Goal: Navigation & Orientation: Understand site structure

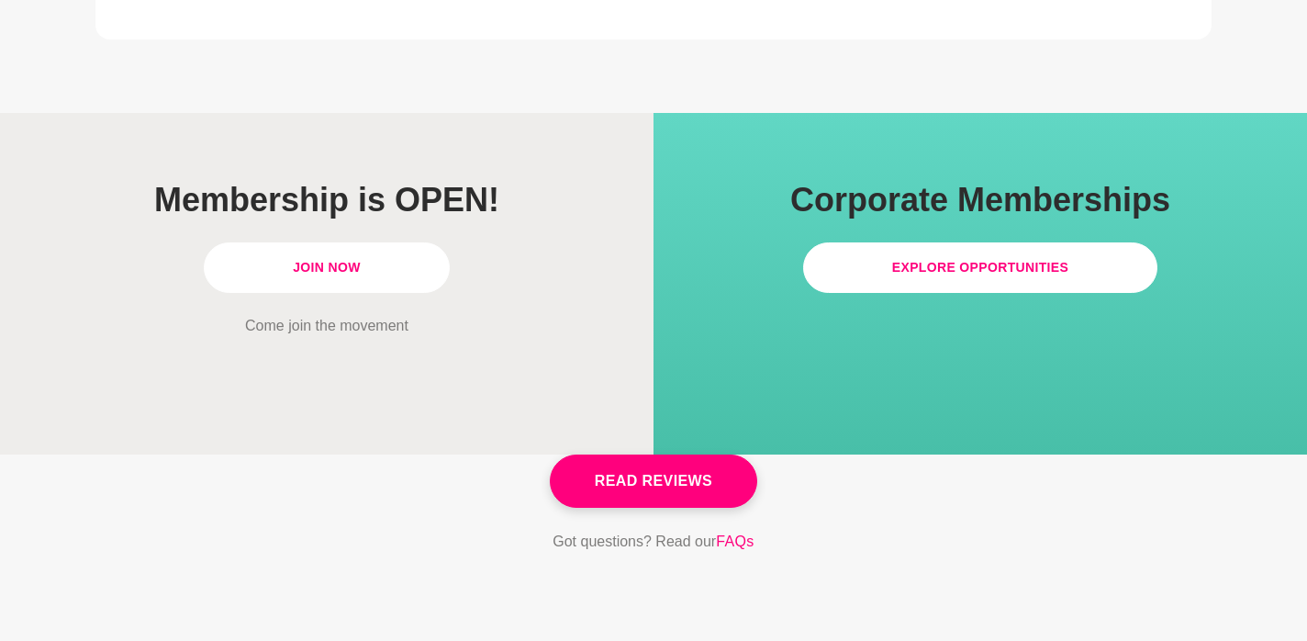
scroll to position [5221, 0]
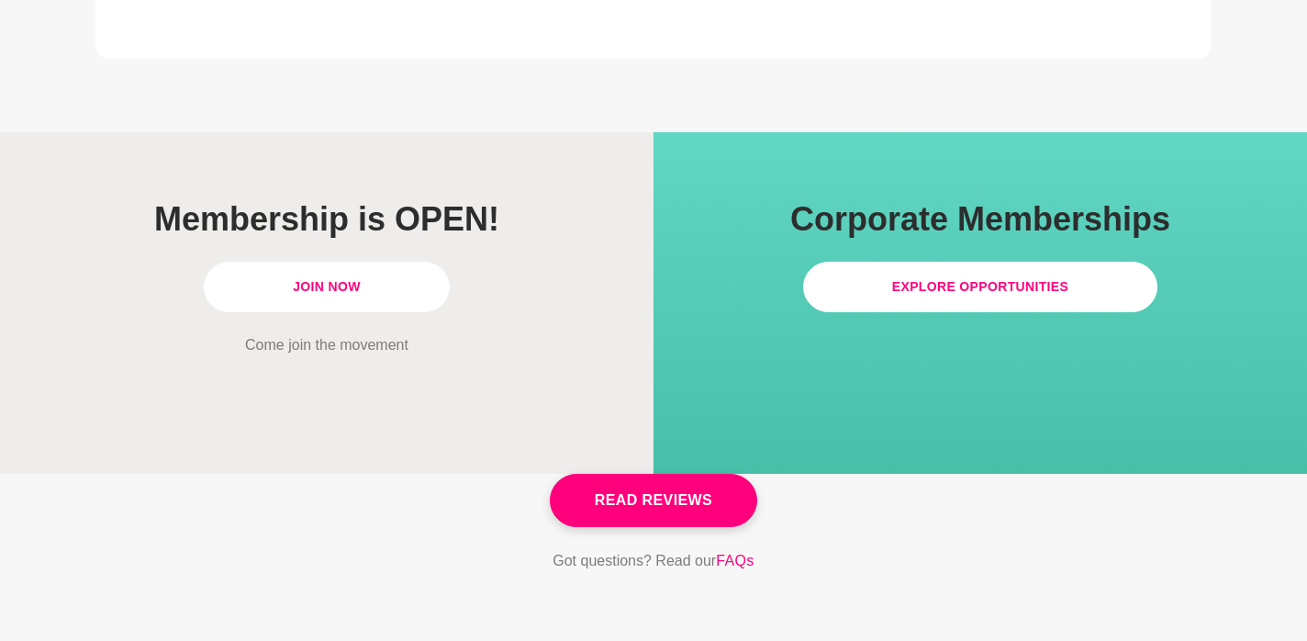
click at [334, 262] on link "Join Now" at bounding box center [327, 287] width 246 height 50
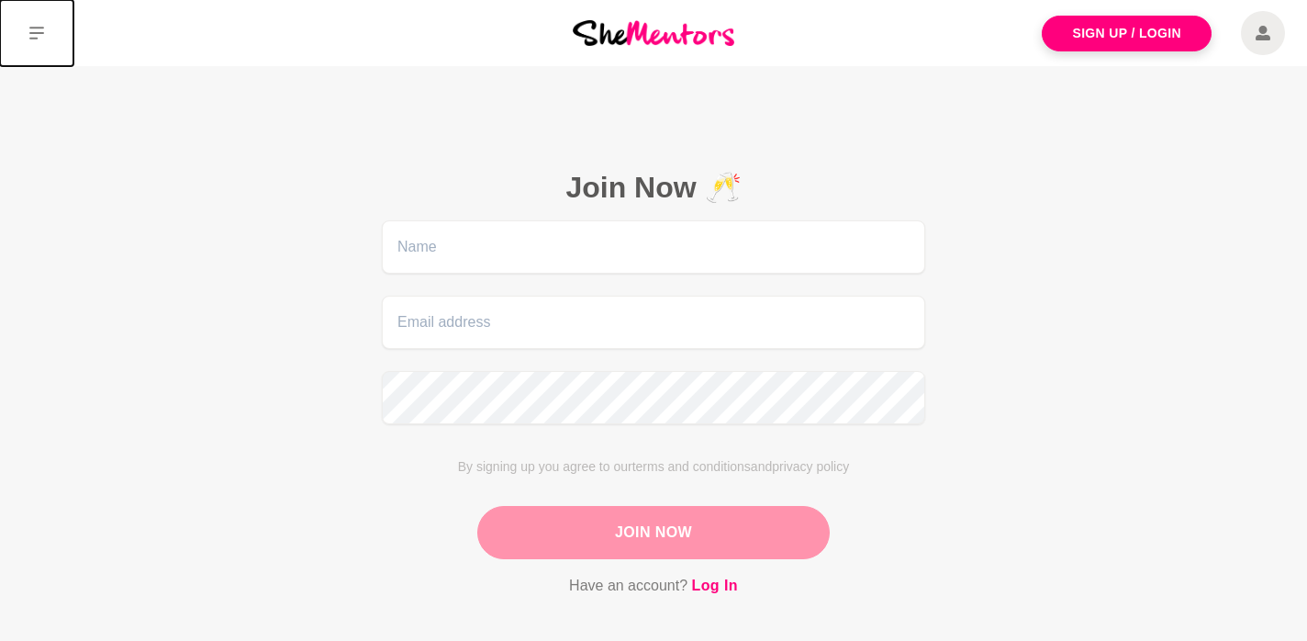
click at [39, 36] on icon at bounding box center [36, 33] width 15 height 15
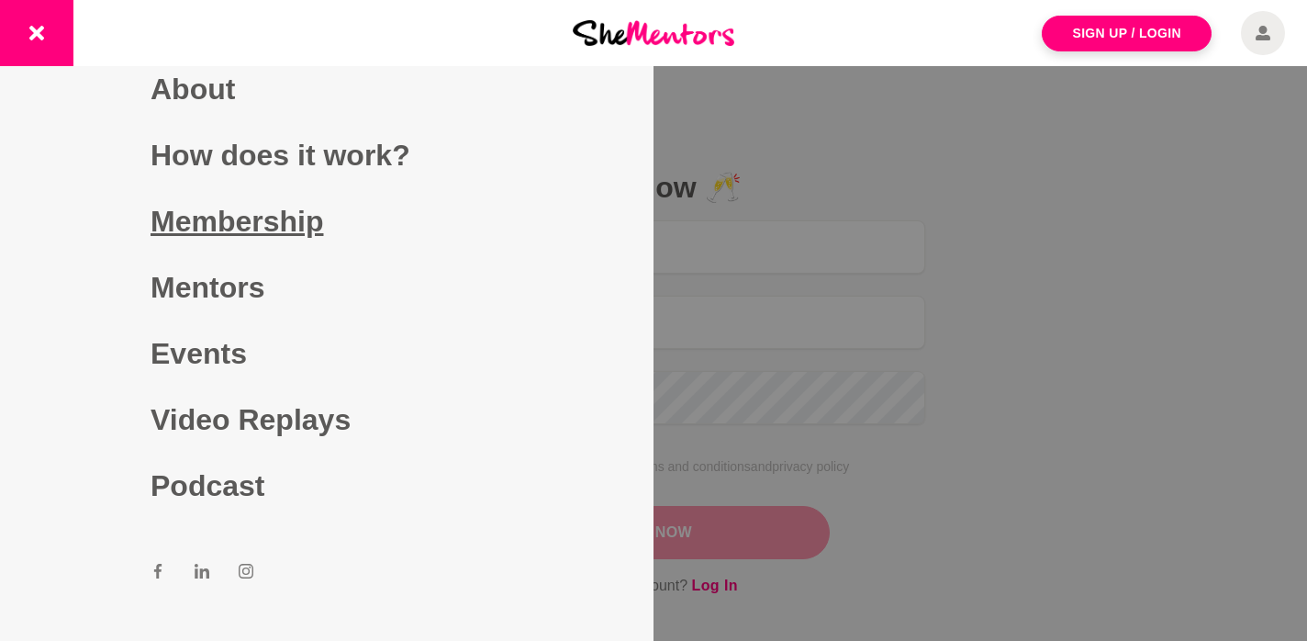
click at [241, 225] on link "Membership" at bounding box center [327, 221] width 353 height 66
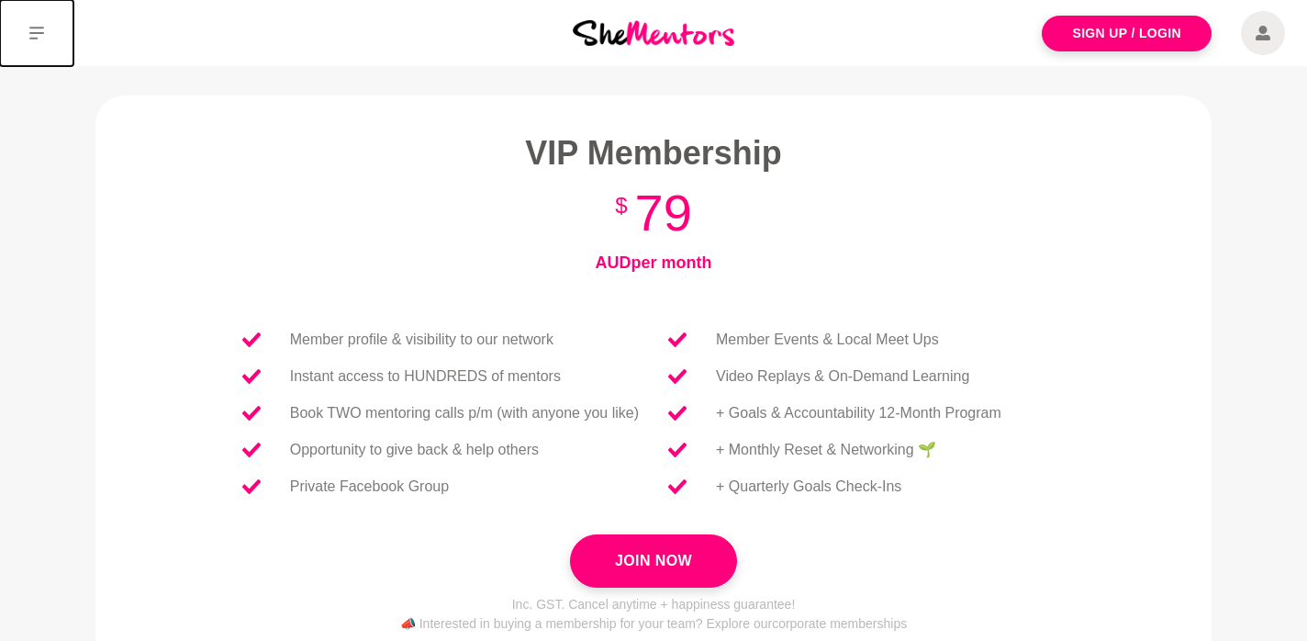
click at [44, 33] on button at bounding box center [36, 33] width 73 height 66
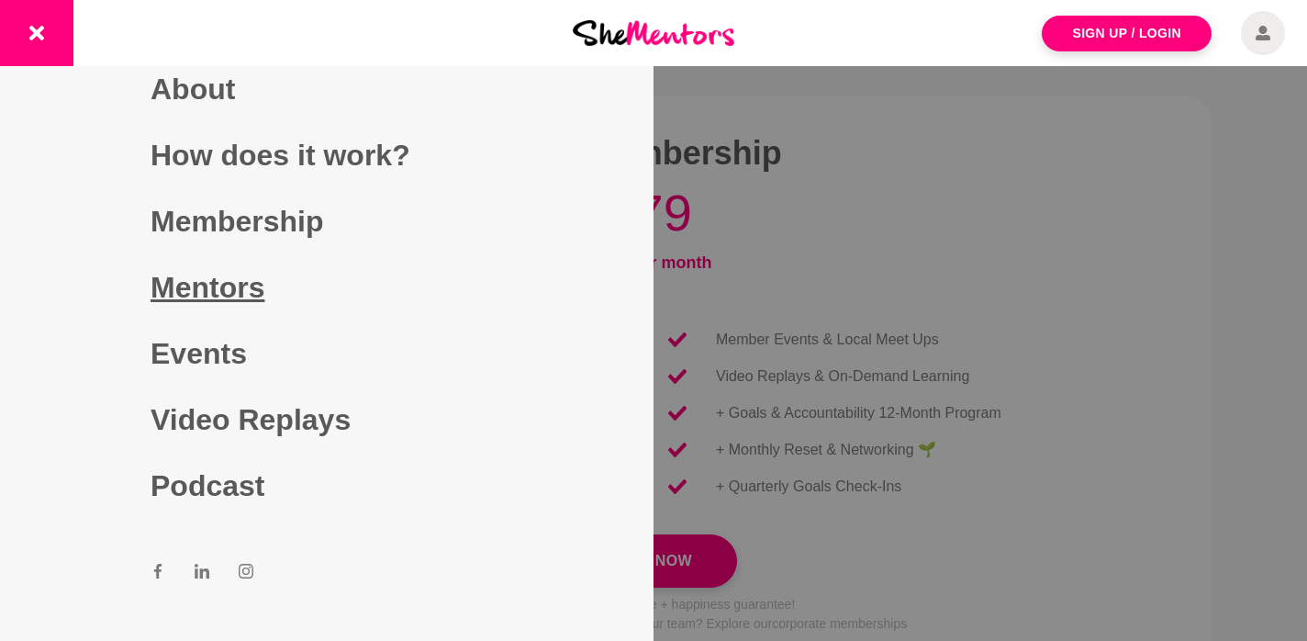
click at [226, 293] on link "Mentors" at bounding box center [327, 287] width 353 height 66
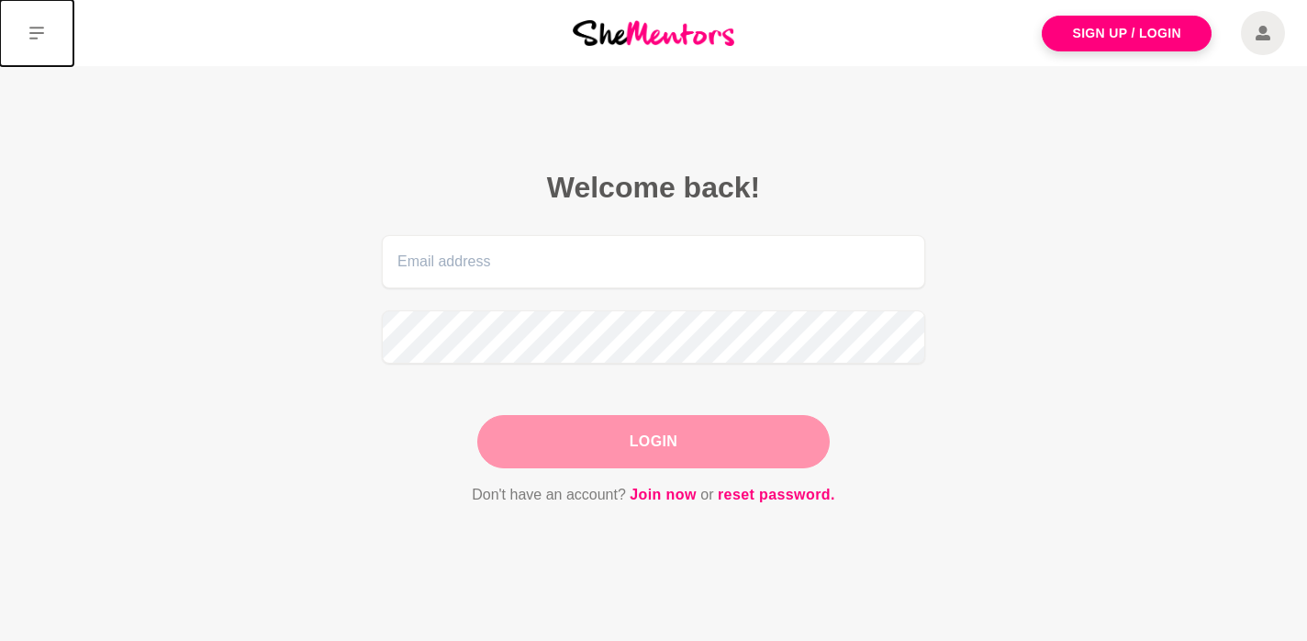
click at [38, 33] on icon at bounding box center [36, 33] width 15 height 13
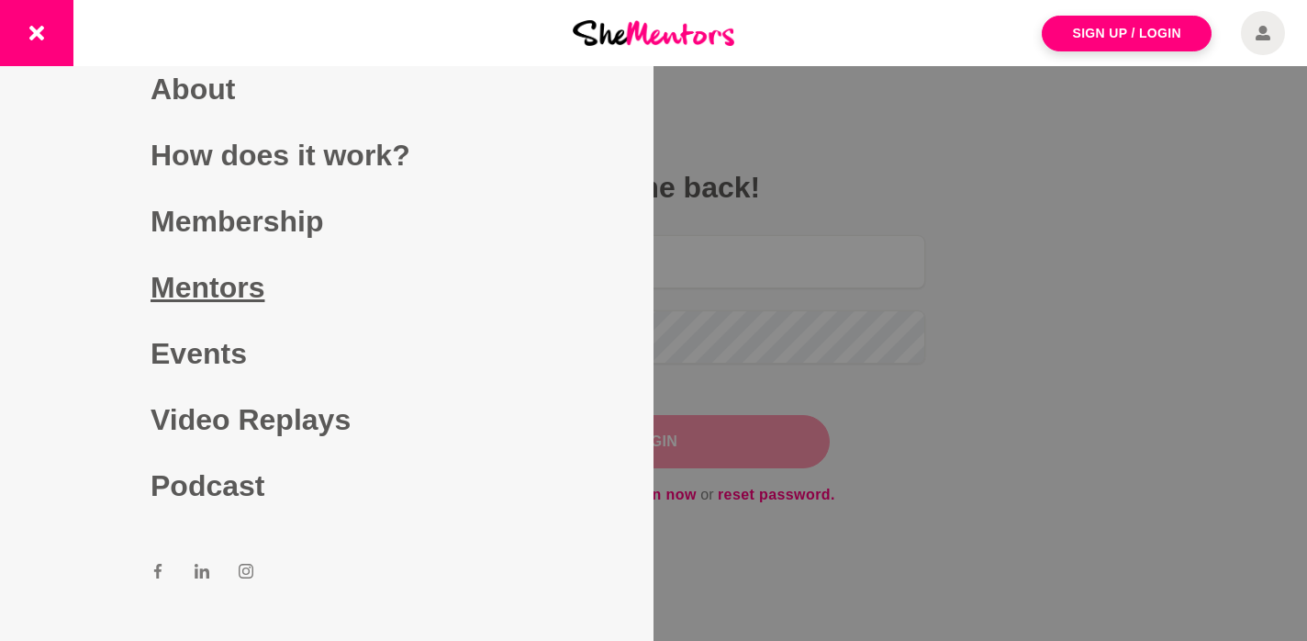
click at [184, 304] on link "Mentors" at bounding box center [327, 287] width 353 height 66
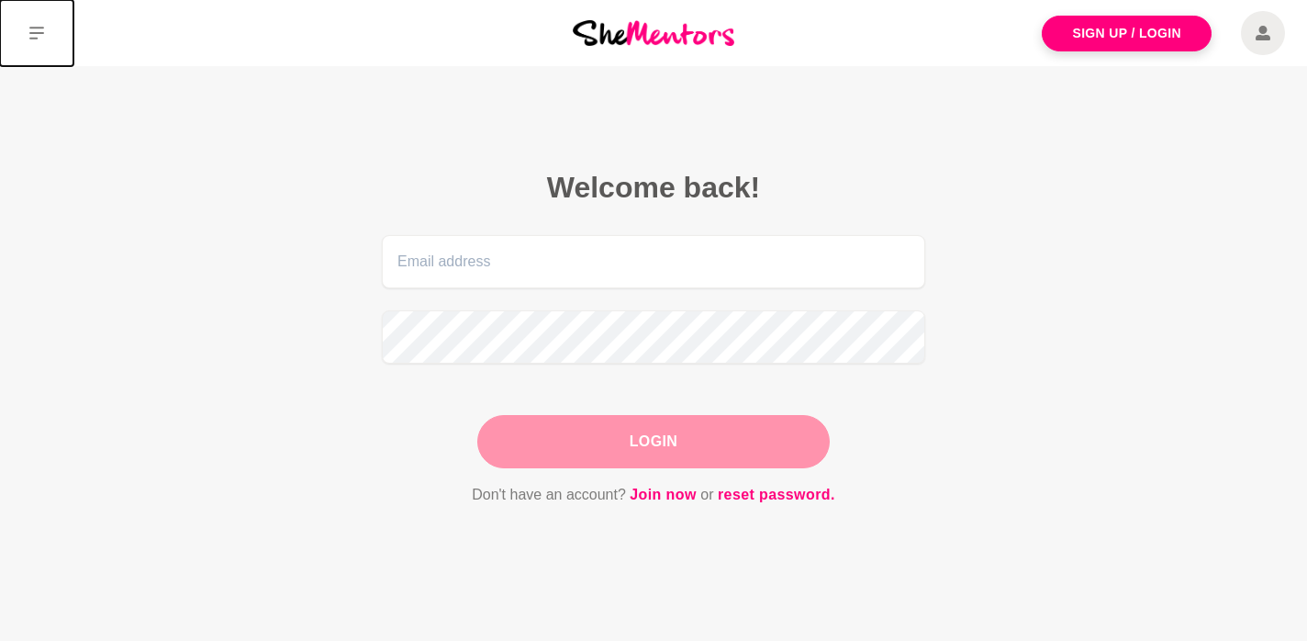
click at [40, 27] on icon at bounding box center [36, 33] width 15 height 13
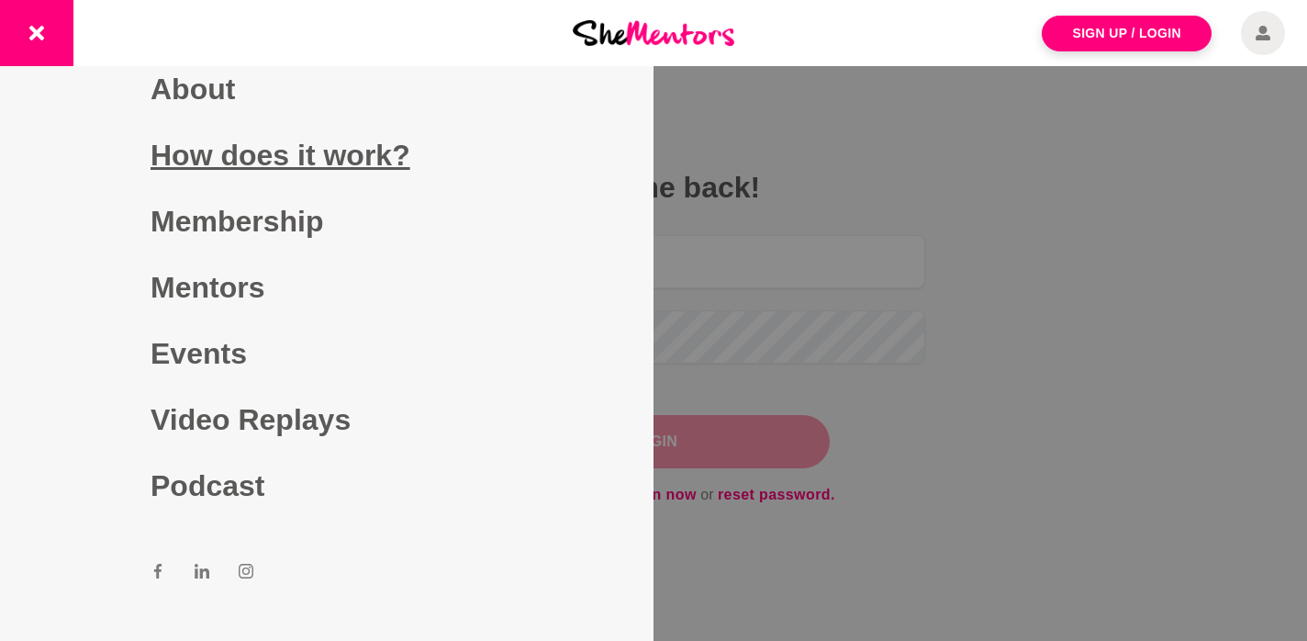
click at [273, 162] on link "How does it work?" at bounding box center [327, 155] width 353 height 66
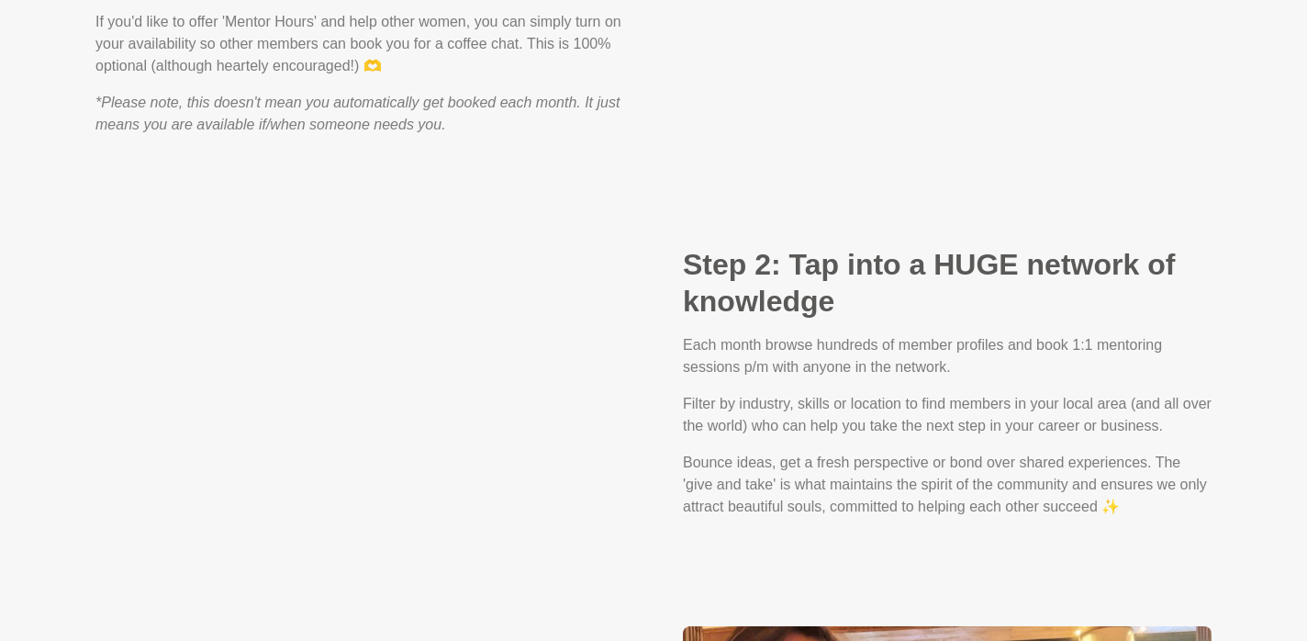
scroll to position [1628, 0]
